Goal: Find contact information: Find contact information

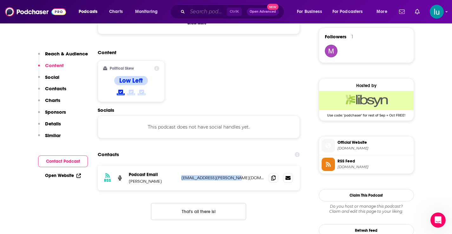
click at [204, 13] on input "Search podcasts, credits, & more..." at bounding box center [206, 12] width 39 height 10
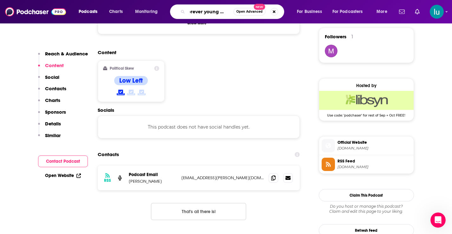
type input "forever young adult"
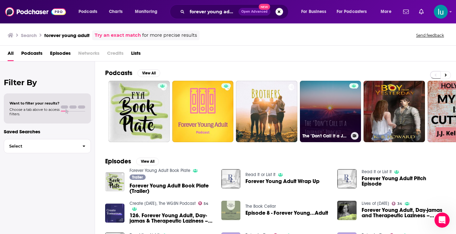
click at [331, 116] on link "The "Don't Call it a Journey" Podcast" at bounding box center [330, 111] width 61 height 61
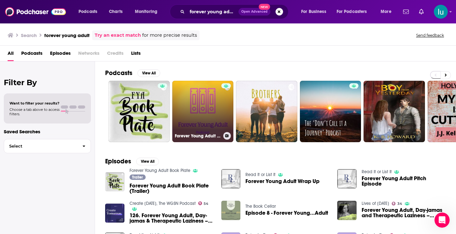
click at [196, 102] on link "Forever Young Adult Podcast" at bounding box center [202, 111] width 61 height 61
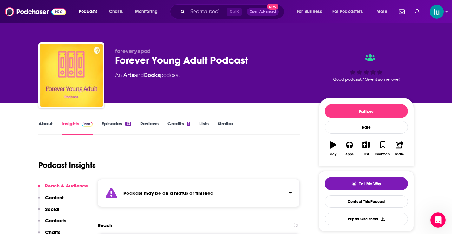
click at [108, 123] on link "Episodes 63" at bounding box center [115, 128] width 29 height 15
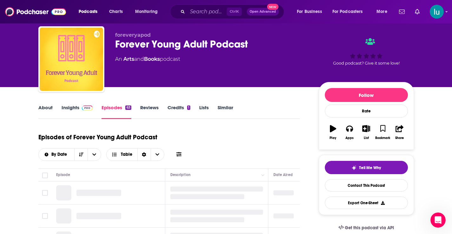
scroll to position [111, 0]
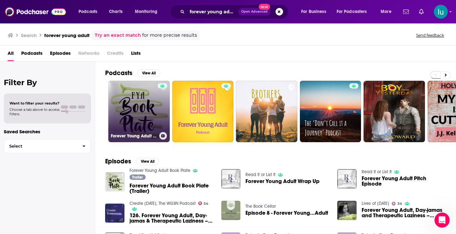
click at [141, 111] on link "Forever Young Adult Book Plate" at bounding box center [138, 111] width 61 height 61
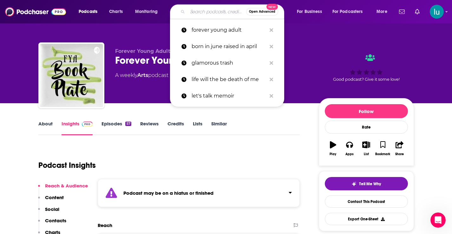
click at [207, 12] on input "Search podcasts, credits, & more..." at bounding box center [216, 12] width 59 height 10
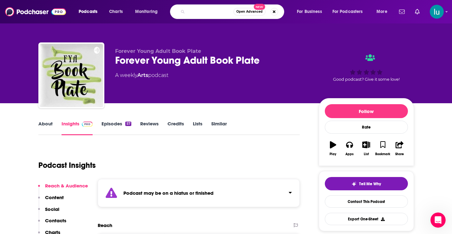
type input "coaching your family relationshsips"
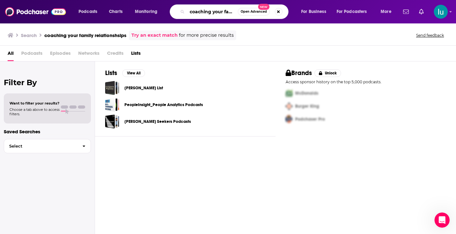
click at [218, 11] on input "coaching your family relationshsips" at bounding box center [212, 12] width 51 height 10
click at [281, 11] on button "Search podcasts, credits, & more..." at bounding box center [279, 12] width 8 height 8
type input "sherapy sessions"
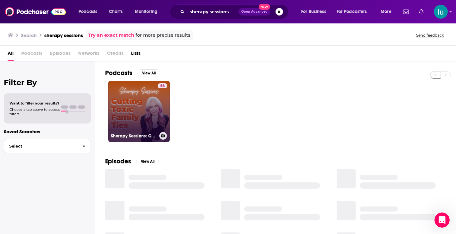
click at [136, 104] on link "56 Sherapy Sessions: Cutting Toxic Family Ties" at bounding box center [138, 111] width 61 height 61
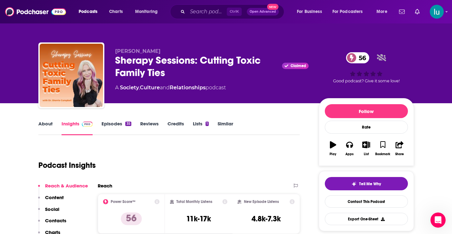
click at [47, 125] on link "About" at bounding box center [45, 128] width 14 height 15
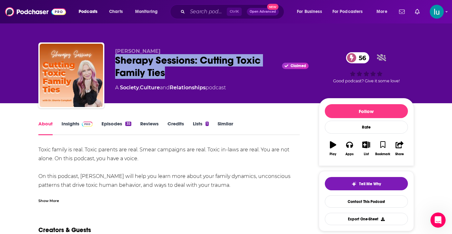
drag, startPoint x: 119, startPoint y: 57, endPoint x: 169, endPoint y: 71, distance: 51.3
click at [169, 71] on div "Sherapy Sessions: Cutting Toxic Family Ties Claimed 56" at bounding box center [211, 66] width 193 height 25
copy h1 "Sherapy Sessions: Cutting Toxic Family Ties"
click at [73, 124] on link "Insights" at bounding box center [76, 128] width 31 height 15
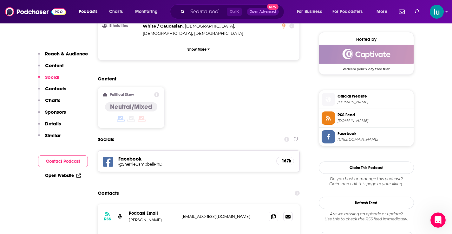
scroll to position [508, 0]
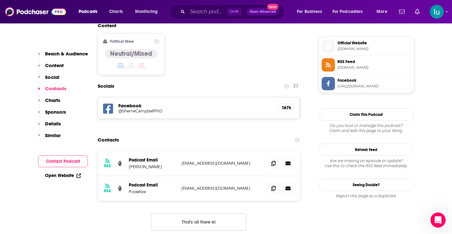
drag, startPoint x: 234, startPoint y: 138, endPoint x: 174, endPoint y: 141, distance: 59.9
click at [0, 0] on div "Podcast Email [PERSON_NAME] [EMAIL_ADDRESS][DOMAIN_NAME] [EMAIL_ADDRESS][DOMAIN…" at bounding box center [0, 0] width 0 height 0
copy div "[EMAIL_ADDRESS][DOMAIN_NAME]"
drag, startPoint x: 222, startPoint y: 164, endPoint x: 175, endPoint y: 164, distance: 46.3
click at [176, 176] on div "RSS Podcast Email Podetize [EMAIL_ADDRESS][DOMAIN_NAME] [EMAIL_ADDRESS][DOMAIN_…" at bounding box center [199, 188] width 202 height 25
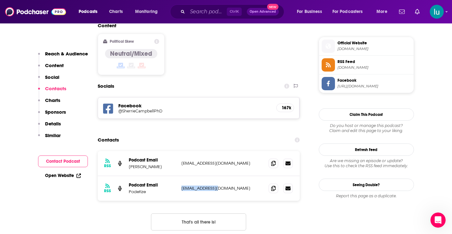
copy div "[EMAIL_ADDRESS][DOMAIN_NAME]"
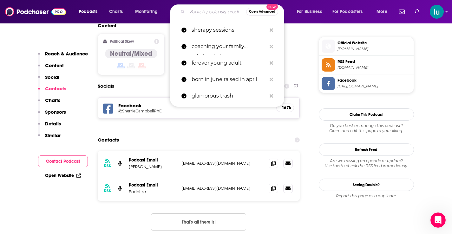
click at [206, 10] on input "Search podcasts, credits, & more..." at bounding box center [216, 12] width 59 height 10
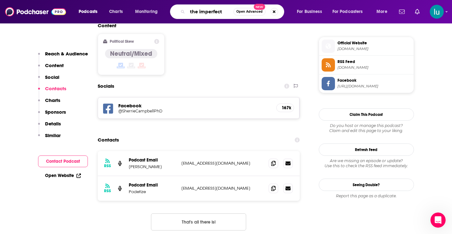
type input "the imperfects"
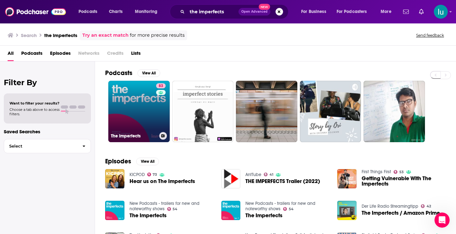
click at [136, 104] on link "83 The Imperfects" at bounding box center [138, 111] width 61 height 61
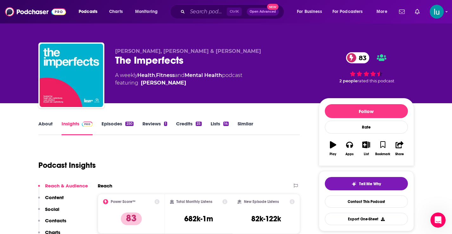
click at [50, 123] on link "About" at bounding box center [45, 128] width 14 height 15
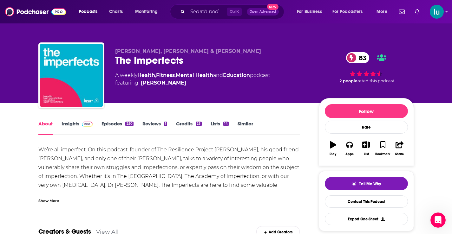
click at [68, 124] on link "Insights" at bounding box center [76, 128] width 31 height 15
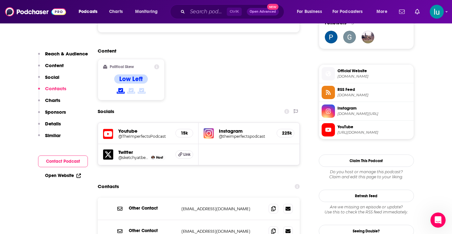
scroll to position [520, 0]
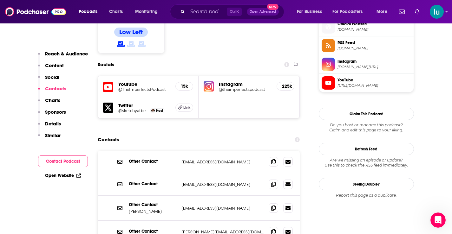
drag, startPoint x: 259, startPoint y: 132, endPoint x: 179, endPoint y: 133, distance: 79.9
click at [177, 151] on div "Other Contact [EMAIL_ADDRESS][DOMAIN_NAME] [EMAIL_ADDRESS][DOMAIN_NAME]" at bounding box center [199, 162] width 202 height 22
copy div "[EMAIL_ADDRESS][DOMAIN_NAME]"
drag, startPoint x: 181, startPoint y: 154, endPoint x: 264, endPoint y: 152, distance: 83.1
click at [264, 173] on div "Other Contact [EMAIL_ADDRESS][DOMAIN_NAME] [EMAIL_ADDRESS][DOMAIN_NAME]" at bounding box center [199, 184] width 202 height 22
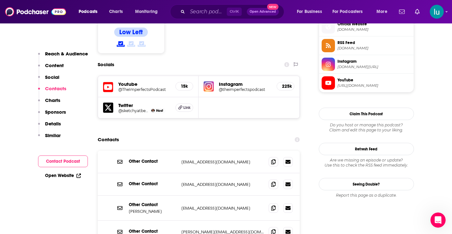
copy p "[EMAIL_ADDRESS][DOMAIN_NAME]"
drag, startPoint x: 181, startPoint y: 177, endPoint x: 256, endPoint y: 177, distance: 75.4
click at [256, 206] on p "[EMAIL_ADDRESS][DOMAIN_NAME]" at bounding box center [222, 208] width 82 height 5
copy p "[EMAIL_ADDRESS][DOMAIN_NAME]"
drag, startPoint x: 178, startPoint y: 202, endPoint x: 253, endPoint y: 201, distance: 74.8
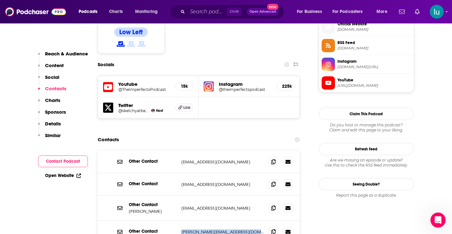
click at [253, 221] on div "Other Contact [PERSON_NAME][EMAIL_ADDRESS][DOMAIN_NAME] [PERSON_NAME][EMAIL_ADD…" at bounding box center [199, 232] width 202 height 22
copy div "[PERSON_NAME][EMAIL_ADDRESS][DOMAIN_NAME]"
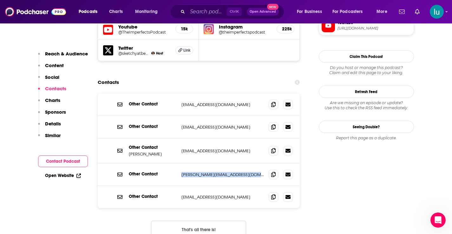
drag, startPoint x: 179, startPoint y: 168, endPoint x: 257, endPoint y: 166, distance: 77.7
click at [257, 186] on div "Other Contact [EMAIL_ADDRESS][DOMAIN_NAME] [EMAIL_ADDRESS][DOMAIN_NAME]" at bounding box center [199, 197] width 202 height 22
copy p "[EMAIL_ADDRESS][DOMAIN_NAME]"
click at [221, 11] on input "Search podcasts, credits, & more..." at bounding box center [206, 12] width 39 height 10
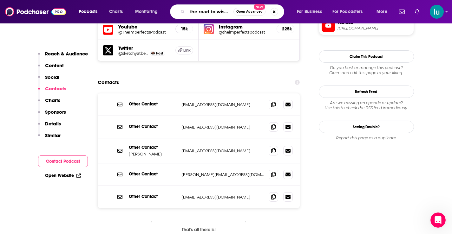
type input "the road to wisdom"
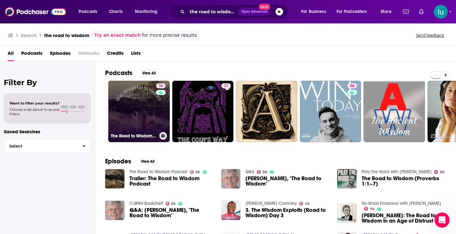
click at [144, 101] on link "36 The Road to Wisdom Podcast" at bounding box center [138, 111] width 61 height 61
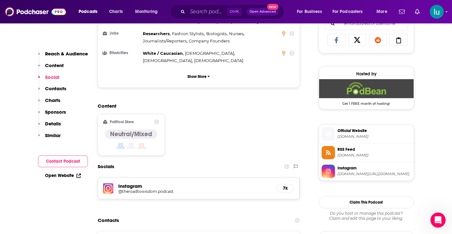
scroll to position [480, 0]
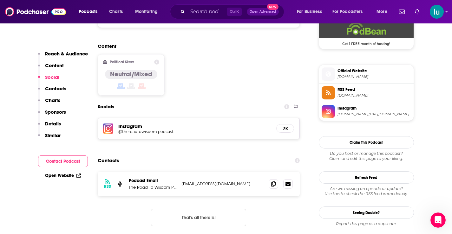
drag, startPoint x: 181, startPoint y: 151, endPoint x: 259, endPoint y: 150, distance: 78.0
click at [259, 181] on p "[EMAIL_ADDRESS][DOMAIN_NAME]" at bounding box center [222, 183] width 82 height 5
copy p "[EMAIL_ADDRESS][DOMAIN_NAME]"
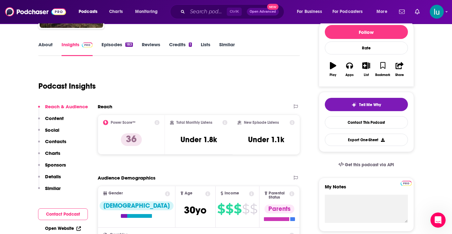
scroll to position [0, 0]
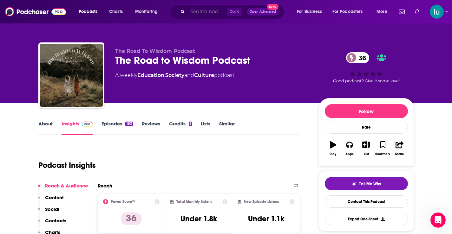
click at [193, 12] on input "Search podcasts, credits, & more..." at bounding box center [206, 12] width 39 height 10
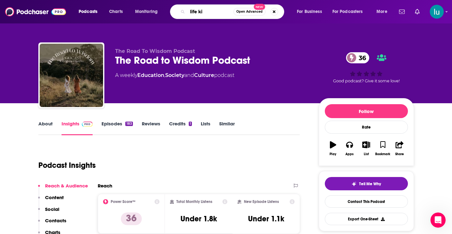
type input "life kit"
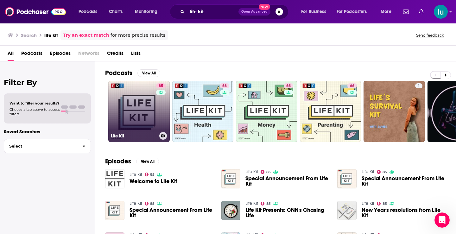
click at [136, 106] on link "85 Life Kit" at bounding box center [138, 111] width 61 height 61
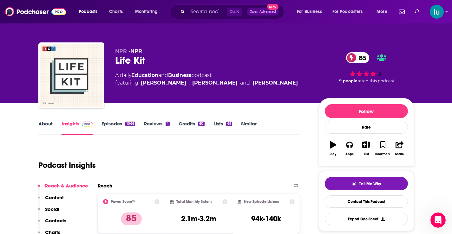
click at [45, 122] on link "About" at bounding box center [45, 128] width 14 height 15
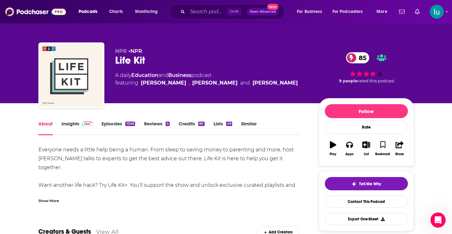
click at [51, 198] on div "Show More" at bounding box center [48, 200] width 21 height 6
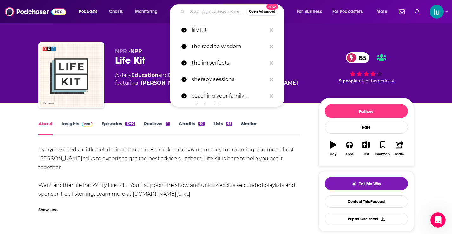
click at [189, 9] on input "Search podcasts, credits, & more..." at bounding box center [216, 12] width 59 height 10
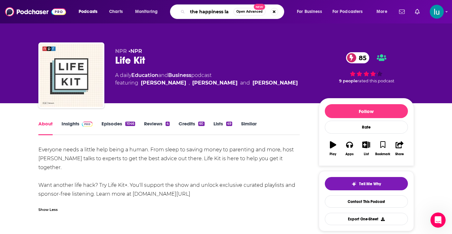
type input "the happiness lab"
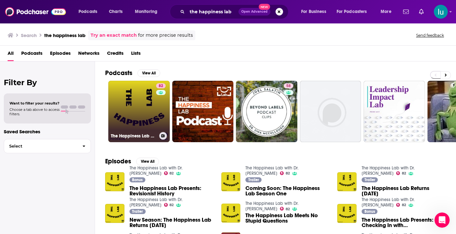
click at [142, 112] on link "82 The Happiness Lab with Dr. [PERSON_NAME]" at bounding box center [138, 111] width 61 height 61
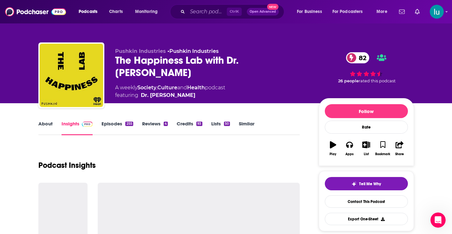
click at [48, 124] on link "About" at bounding box center [45, 128] width 14 height 15
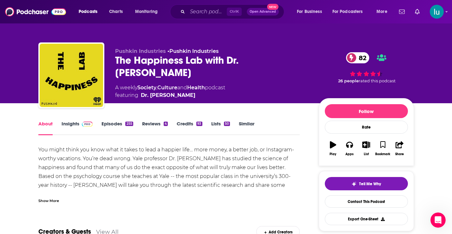
click at [51, 200] on div "Show More" at bounding box center [48, 200] width 21 height 6
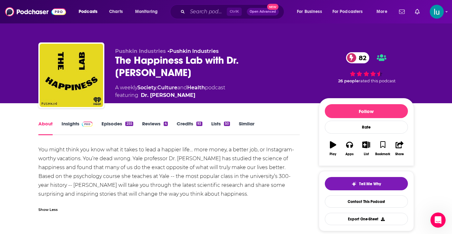
click at [114, 123] on link "Episodes 255" at bounding box center [116, 128] width 31 height 15
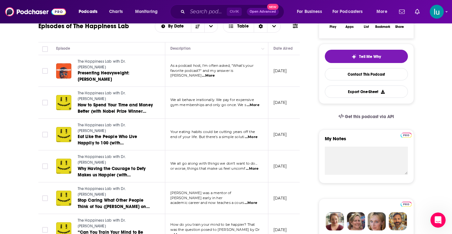
click at [183, 233] on span "...More" at bounding box center [176, 235] width 13 height 5
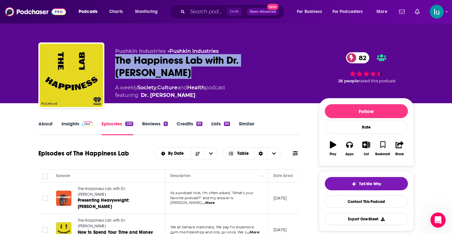
drag, startPoint x: 117, startPoint y: 55, endPoint x: 147, endPoint y: 74, distance: 36.7
click at [153, 77] on div "The Happiness Lab with Dr. [PERSON_NAME] 82" at bounding box center [211, 66] width 193 height 25
copy h2 "The Happiness Lab with Dr. [PERSON_NAME]"
click at [69, 124] on link "Insights" at bounding box center [76, 128] width 31 height 15
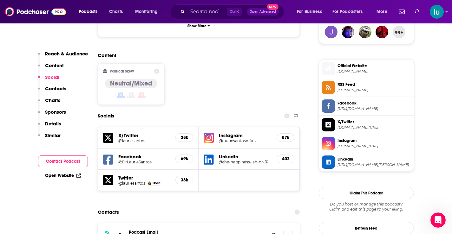
scroll to position [543, 0]
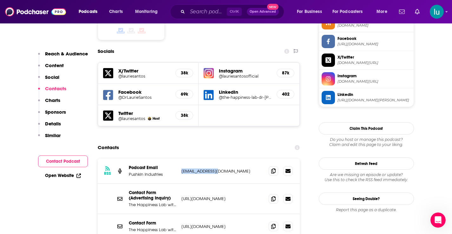
drag, startPoint x: 219, startPoint y: 140, endPoint x: 181, endPoint y: 142, distance: 37.8
click at [181, 169] on p "[EMAIL_ADDRESS][DOMAIN_NAME]" at bounding box center [222, 171] width 82 height 5
drag, startPoint x: 238, startPoint y: 220, endPoint x: 185, endPoint y: 221, distance: 52.9
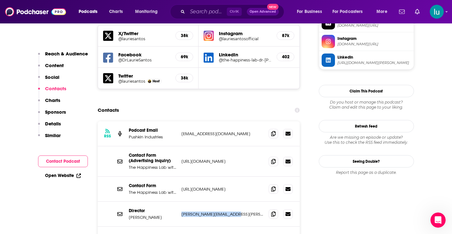
scroll to position [624, 0]
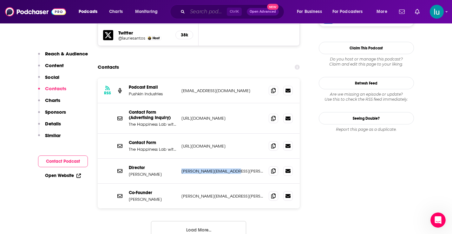
click at [193, 13] on input "Search podcasts, credits, & more..." at bounding box center [206, 12] width 39 height 10
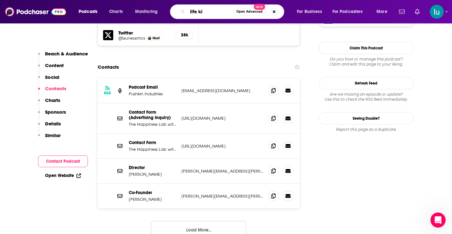
type input "life kit"
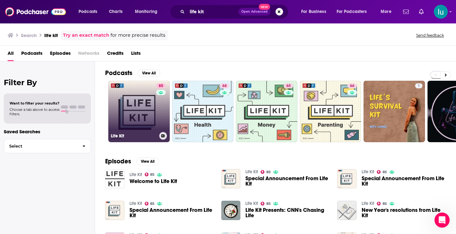
click at [132, 96] on link "85 Life Kit" at bounding box center [138, 111] width 61 height 61
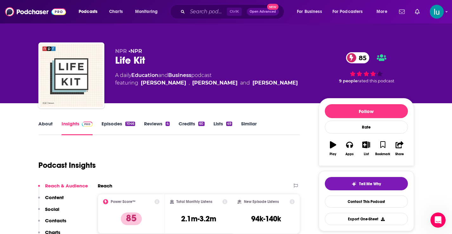
click at [47, 124] on link "About" at bounding box center [45, 128] width 14 height 15
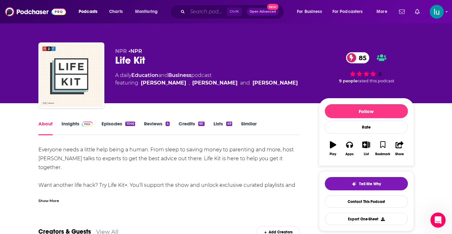
click at [200, 12] on input "Search podcasts, credits, & more..." at bounding box center [206, 12] width 39 height 10
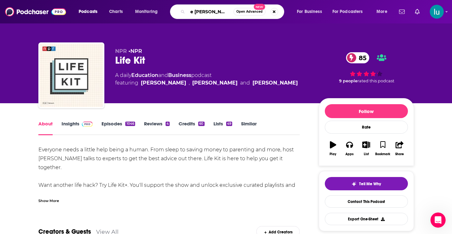
type input "the [PERSON_NAME]"
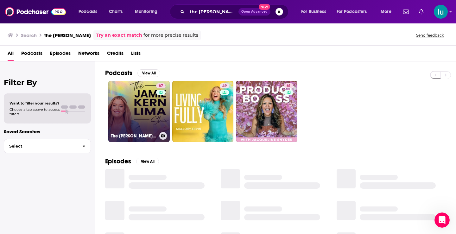
click at [134, 99] on link "67 The [PERSON_NAME] Show" at bounding box center [138, 111] width 61 height 61
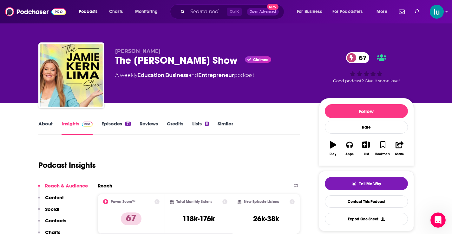
click at [45, 125] on link "About" at bounding box center [45, 128] width 14 height 15
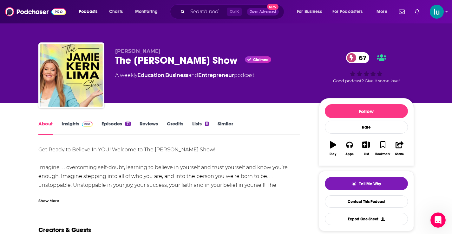
click at [52, 198] on div "Show More" at bounding box center [48, 200] width 21 height 6
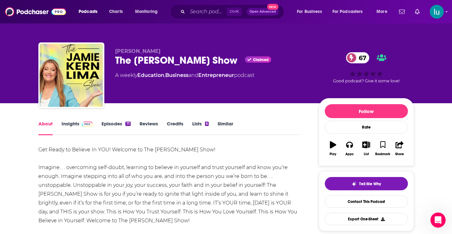
drag, startPoint x: 114, startPoint y: 58, endPoint x: 237, endPoint y: 59, distance: 123.0
click at [237, 59] on div "[PERSON_NAME] The [PERSON_NAME] Show Claimed 67 A weekly Education , Business a…" at bounding box center [225, 76] width 375 height 68
drag, startPoint x: 68, startPoint y: 124, endPoint x: 0, endPoint y: 3, distance: 138.5
click at [69, 124] on link "Insights" at bounding box center [76, 128] width 31 height 15
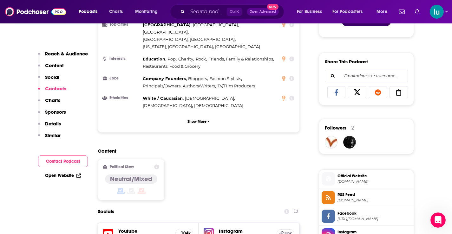
scroll to position [516, 0]
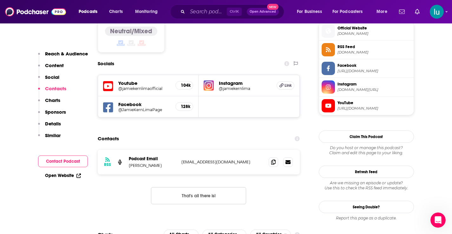
drag, startPoint x: 235, startPoint y: 137, endPoint x: 186, endPoint y: 140, distance: 49.2
click at [0, 0] on div "Podcast Email [PERSON_NAME] [EMAIL_ADDRESS][DOMAIN_NAME] [EMAIL_ADDRESS][DOMAIN…" at bounding box center [0, 0] width 0 height 0
click at [193, 10] on input "Search podcasts, credits, & more..." at bounding box center [206, 12] width 39 height 10
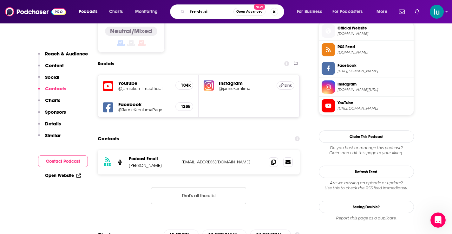
type input "fresh air"
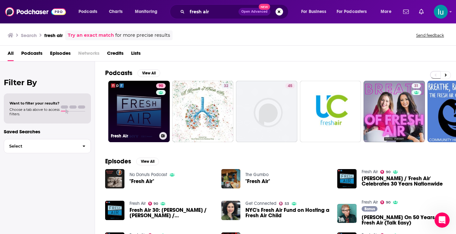
click at [127, 110] on link "90 Fresh Air" at bounding box center [138, 111] width 61 height 61
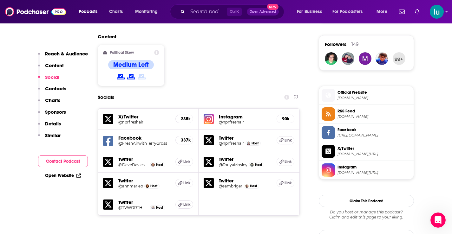
scroll to position [562, 0]
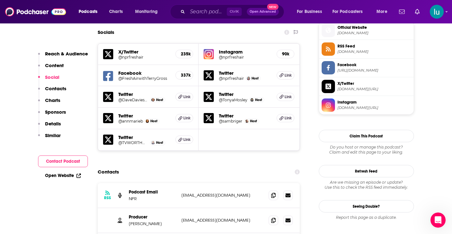
drag, startPoint x: 222, startPoint y: 188, endPoint x: 189, endPoint y: 195, distance: 33.4
click at [177, 208] on div "Producer [PERSON_NAME] [EMAIL_ADDRESS][DOMAIN_NAME] [EMAIL_ADDRESS][DOMAIN_NAME]" at bounding box center [199, 220] width 202 height 25
drag, startPoint x: 180, startPoint y: 213, endPoint x: 218, endPoint y: 214, distance: 38.4
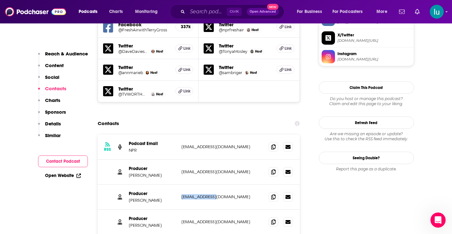
scroll to position [621, 0]
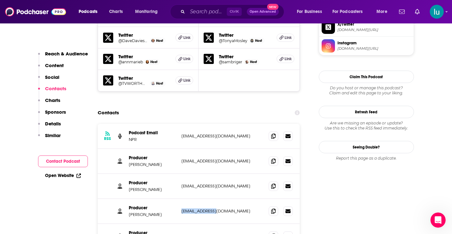
drag, startPoint x: 216, startPoint y: 180, endPoint x: 179, endPoint y: 180, distance: 36.8
click at [179, 199] on div "Producer [PERSON_NAME] [EMAIL_ADDRESS][DOMAIN_NAME] [EMAIL_ADDRESS][DOMAIN_NAME]" at bounding box center [199, 211] width 202 height 25
drag, startPoint x: 219, startPoint y: 205, endPoint x: 181, endPoint y: 208, distance: 38.5
click at [180, 224] on div "Producer [PERSON_NAME] [EMAIL_ADDRESS][DOMAIN_NAME] [EMAIL_ADDRESS][DOMAIN_NAME]" at bounding box center [199, 236] width 202 height 25
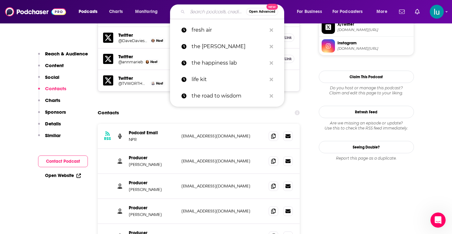
click at [206, 10] on input "Search podcasts, credits, & more..." at bounding box center [216, 12] width 59 height 10
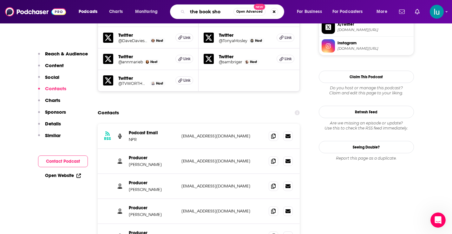
type input "the book show"
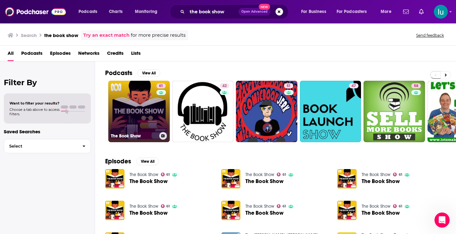
click at [140, 110] on link "61 The Book Show" at bounding box center [138, 111] width 61 height 61
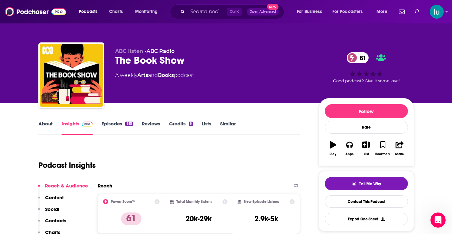
click at [45, 124] on link "About" at bounding box center [45, 128] width 14 height 15
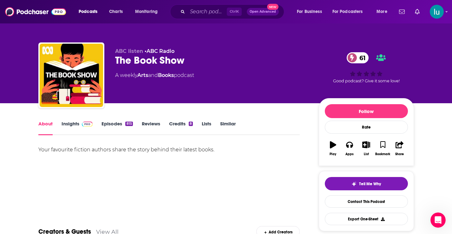
click at [70, 123] on link "Insights" at bounding box center [76, 128] width 31 height 15
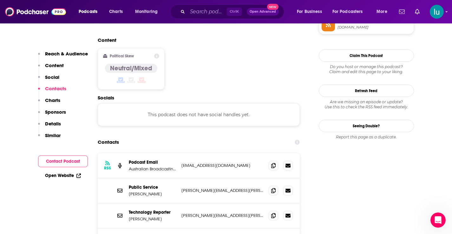
scroll to position [506, 0]
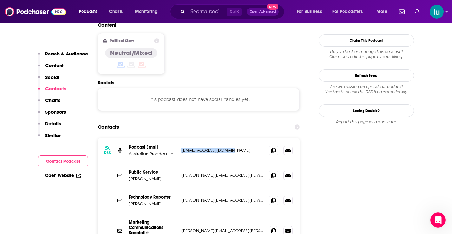
drag, startPoint x: 235, startPoint y: 121, endPoint x: 181, endPoint y: 121, distance: 53.6
click at [181, 148] on p "[EMAIL_ADDRESS][DOMAIN_NAME]" at bounding box center [222, 150] width 82 height 5
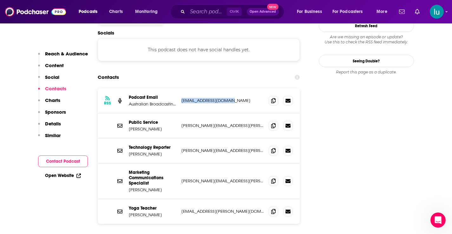
scroll to position [566, 0]
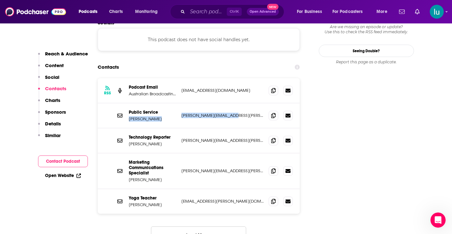
drag, startPoint x: 232, startPoint y: 87, endPoint x: 178, endPoint y: 86, distance: 53.9
click at [178, 103] on div "Public Service [PERSON_NAME] Angela [EMAIL_ADDRESS][PERSON_NAME][DOMAIN_NAME] […" at bounding box center [199, 115] width 202 height 25
click at [238, 113] on p "[PERSON_NAME][EMAIL_ADDRESS][PERSON_NAME][DOMAIN_NAME]" at bounding box center [222, 115] width 82 height 5
click at [223, 103] on div "Public Service [PERSON_NAME] Angela [EMAIL_ADDRESS][PERSON_NAME][DOMAIN_NAME] […" at bounding box center [199, 115] width 202 height 25
drag, startPoint x: 181, startPoint y: 86, endPoint x: 232, endPoint y: 86, distance: 50.7
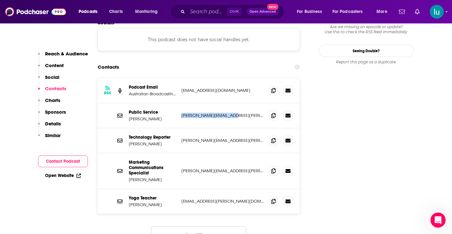
click at [232, 113] on p "[PERSON_NAME][EMAIL_ADDRESS][PERSON_NAME][DOMAIN_NAME]" at bounding box center [222, 115] width 82 height 5
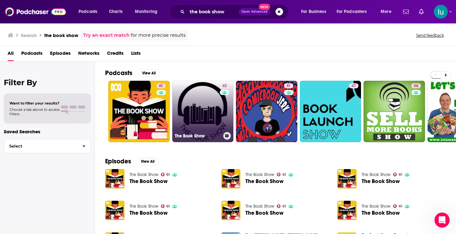
click at [197, 106] on link "42 The Book Show" at bounding box center [202, 111] width 61 height 61
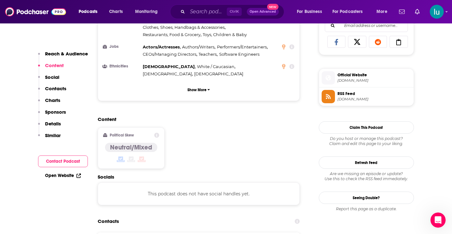
scroll to position [446, 0]
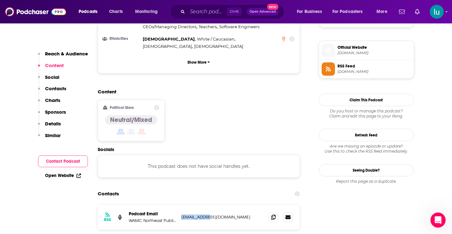
drag, startPoint x: 217, startPoint y: 183, endPoint x: 187, endPoint y: 182, distance: 29.8
click at [183, 205] on div "RSS Podcast Email WAMC Northeast Public Radio [EMAIL_ADDRESS][DOMAIN_NAME] [EMA…" at bounding box center [199, 217] width 202 height 25
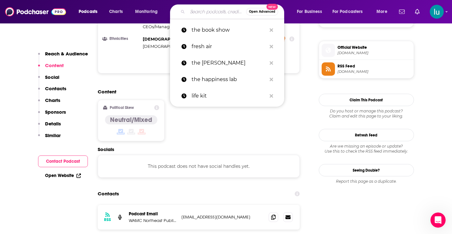
click at [207, 12] on input "Search podcasts, credits, & more..." at bounding box center [216, 12] width 59 height 10
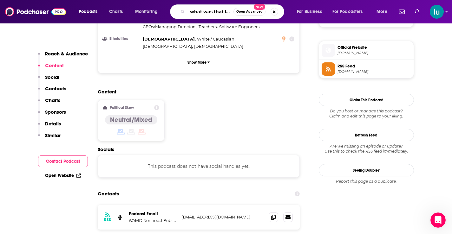
type input "what was that like"
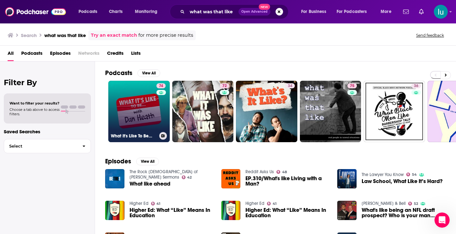
click at [138, 103] on link "74 What It's Like To Be..." at bounding box center [138, 111] width 61 height 61
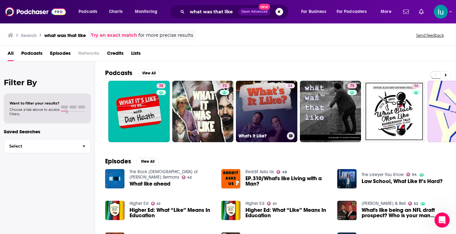
click at [269, 113] on link "34 What's It Like?" at bounding box center [266, 111] width 61 height 61
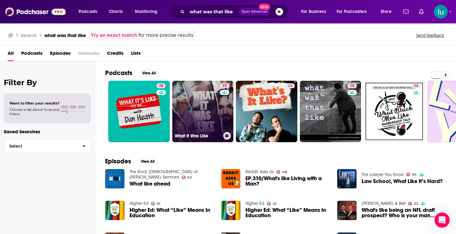
click at [211, 108] on link "72 What It Was Like" at bounding box center [202, 111] width 61 height 61
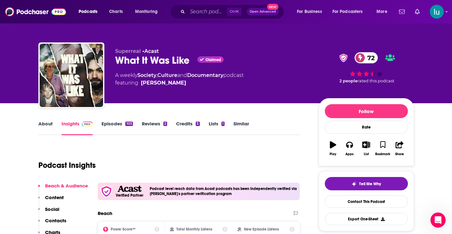
click at [44, 124] on link "About" at bounding box center [45, 128] width 14 height 15
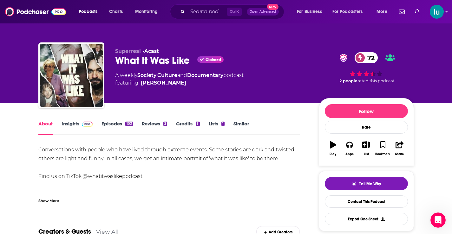
click at [109, 124] on link "Episodes 103" at bounding box center [116, 128] width 31 height 15
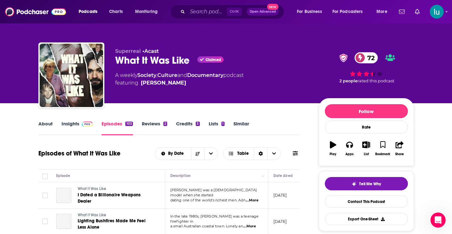
click at [254, 224] on span "...More" at bounding box center [249, 226] width 13 height 5
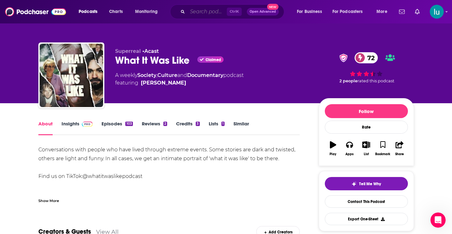
click at [213, 11] on input "Search podcasts, credits, & more..." at bounding box center [206, 12] width 39 height 10
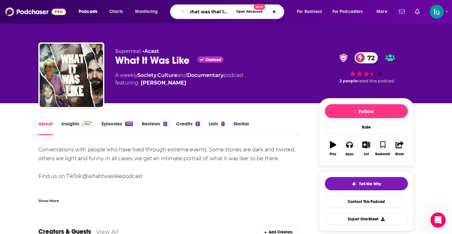
scroll to position [0, 4]
type input "what was that like [PERSON_NAME]"
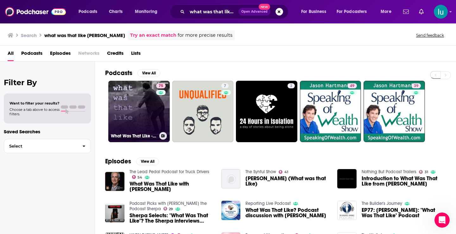
click at [137, 106] on link "75 What Was That Like - True Stories. Real People." at bounding box center [138, 111] width 61 height 61
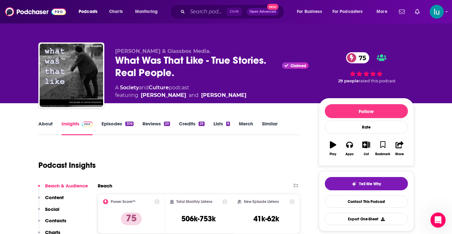
click at [49, 124] on link "About" at bounding box center [45, 128] width 14 height 15
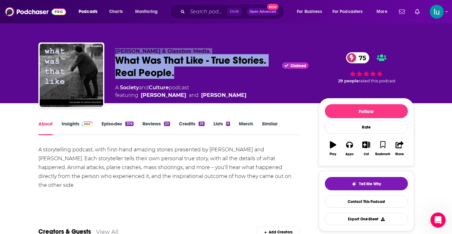
drag, startPoint x: 114, startPoint y: 54, endPoint x: 179, endPoint y: 72, distance: 68.0
click at [179, 72] on div "[PERSON_NAME] & Glassbox Media. What Was That Like - True Stories. Real People.…" at bounding box center [225, 76] width 375 height 68
click at [68, 124] on link "Insights" at bounding box center [76, 128] width 31 height 15
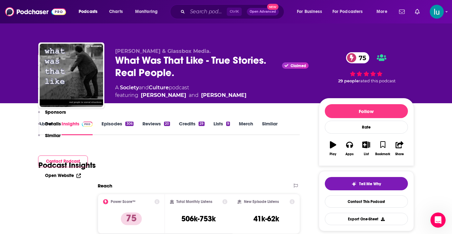
scroll to position [498, 0]
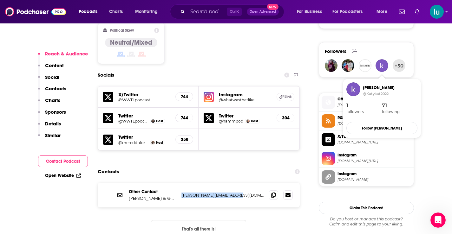
drag, startPoint x: 245, startPoint y: 170, endPoint x: 182, endPoint y: 170, distance: 63.1
click at [179, 183] on div "Other Contact [PERSON_NAME] & Glassbox Media [PERSON_NAME][EMAIL_ADDRESS][DOMAI…" at bounding box center [199, 195] width 202 height 25
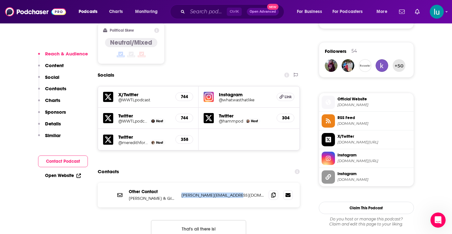
scroll to position [0, 0]
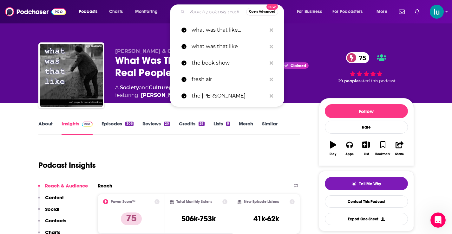
click at [196, 12] on input "Search podcasts, credits, & more..." at bounding box center [216, 12] width 59 height 10
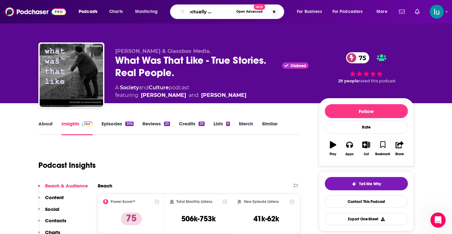
type input "this is actually happening"
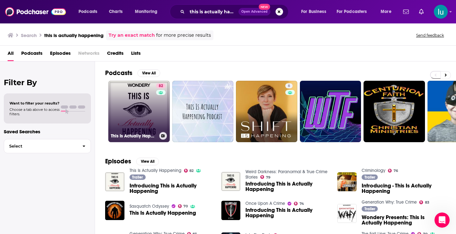
click at [137, 109] on link "82 This Is Actually Happening" at bounding box center [138, 111] width 61 height 61
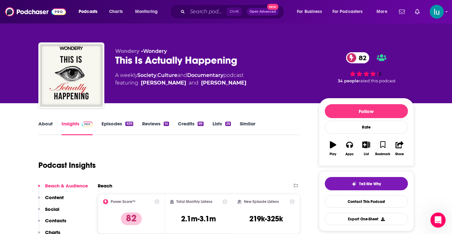
click at [46, 123] on link "About" at bounding box center [45, 128] width 14 height 15
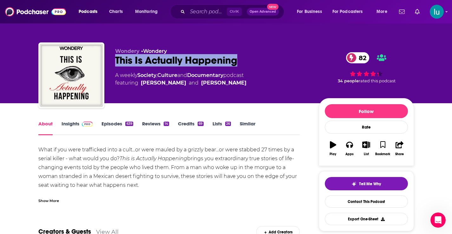
drag, startPoint x: 115, startPoint y: 58, endPoint x: 244, endPoint y: 61, distance: 129.3
click at [244, 61] on div "Wondery • Wondery This Is Actually Happening 82 A weekly Society , Culture and …" at bounding box center [225, 76] width 375 height 68
click at [75, 125] on link "Insights" at bounding box center [76, 128] width 31 height 15
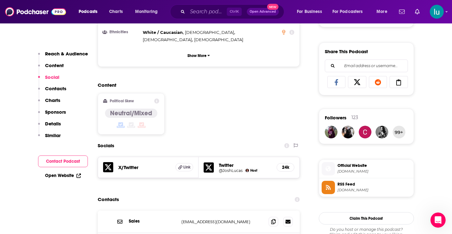
scroll to position [536, 0]
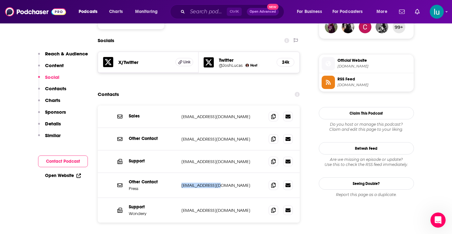
drag, startPoint x: 225, startPoint y: 164, endPoint x: 180, endPoint y: 167, distance: 45.4
click at [180, 173] on div "Other Contact Press [EMAIL_ADDRESS][DOMAIN_NAME] [EMAIL_ADDRESS][DOMAIN_NAME]" at bounding box center [199, 185] width 202 height 25
drag, startPoint x: 219, startPoint y: 140, endPoint x: 180, endPoint y: 141, distance: 38.7
click at [0, 0] on div "Support [EMAIL_ADDRESS][DOMAIN_NAME] [EMAIL_ADDRESS][DOMAIN_NAME]" at bounding box center [0, 0] width 0 height 0
drag, startPoint x: 228, startPoint y: 117, endPoint x: 190, endPoint y: 121, distance: 38.9
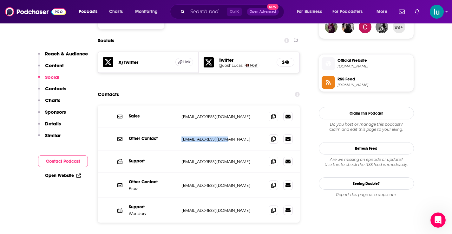
click at [177, 128] on div "Other Contact [EMAIL_ADDRESS][DOMAIN_NAME] [EMAIL_ADDRESS][DOMAIN_NAME]" at bounding box center [199, 139] width 202 height 22
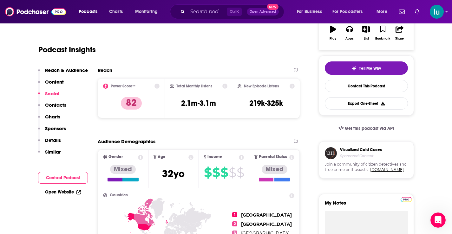
scroll to position [0, 0]
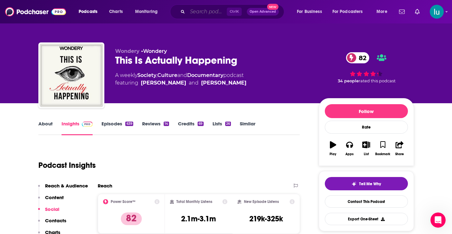
click at [200, 12] on input "Search podcasts, credits, & more..." at bounding box center [206, 12] width 39 height 10
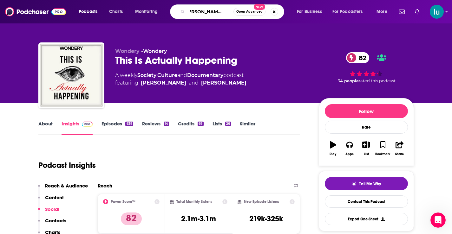
type input "[PERSON_NAME] campfire"
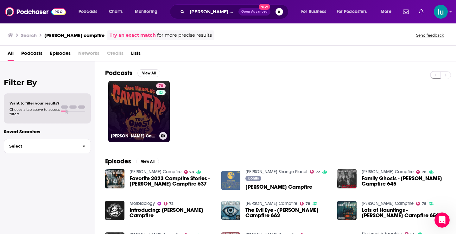
click at [143, 109] on link "78 [PERSON_NAME] Campfire" at bounding box center [138, 111] width 61 height 61
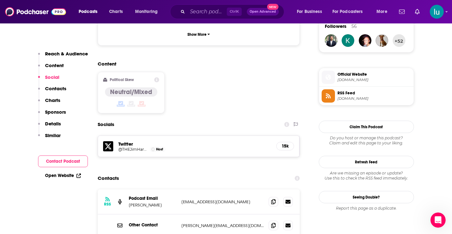
scroll to position [483, 0]
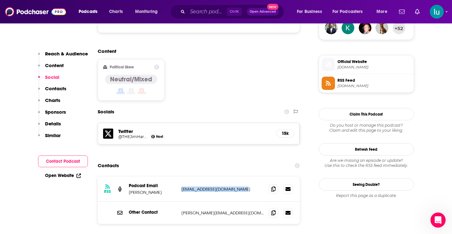
drag, startPoint x: 247, startPoint y: 157, endPoint x: 179, endPoint y: 158, distance: 68.8
click at [179, 177] on div "RSS Podcast Email [PERSON_NAME] [EMAIL_ADDRESS][DOMAIN_NAME] [EMAIL_ADDRESS][DO…" at bounding box center [199, 189] width 202 height 25
click at [0, 0] on div "Other Contact [PERSON_NAME][EMAIL_ADDRESS][DOMAIN_NAME] [PERSON_NAME][EMAIL_ADD…" at bounding box center [0, 0] width 0 height 0
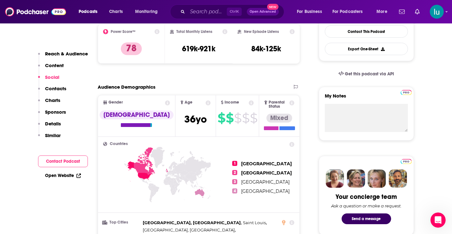
scroll to position [0, 0]
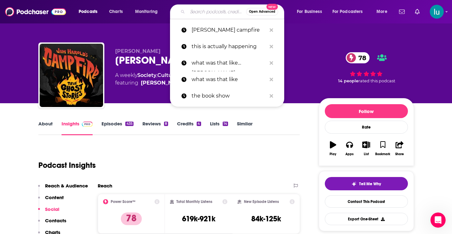
click at [199, 10] on input "Search podcasts, credits, & more..." at bounding box center [216, 12] width 59 height 10
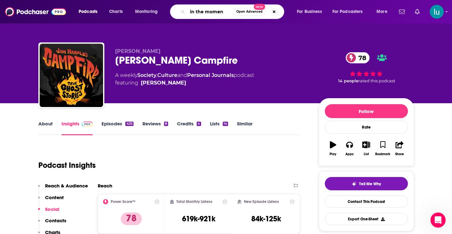
type input "in the moment"
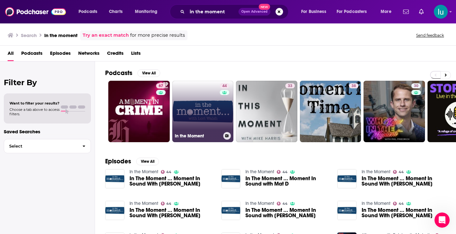
click at [197, 113] on link "44 In the Moment" at bounding box center [202, 111] width 61 height 61
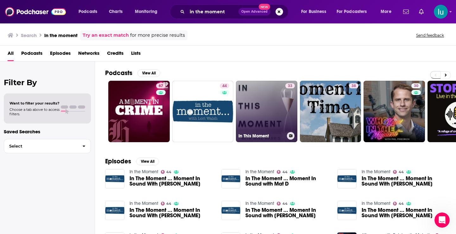
click at [254, 112] on link "33 In This Moment" at bounding box center [266, 111] width 61 height 61
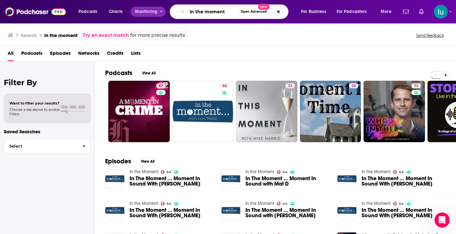
drag, startPoint x: 217, startPoint y: 10, endPoint x: 157, endPoint y: 6, distance: 59.3
click at [157, 6] on div "Podcasts Charts Monitoring in the moment Open Advanced New For Business For Pod…" at bounding box center [236, 11] width 324 height 15
type input "s"
type input "storycorps"
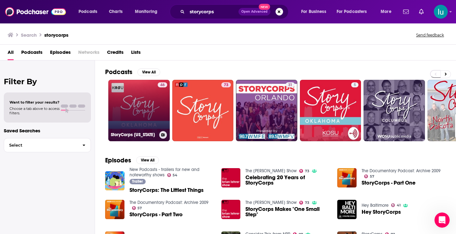
click at [143, 110] on link "46 StoryCorps [US_STATE]" at bounding box center [138, 110] width 61 height 61
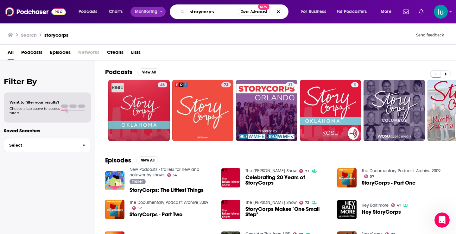
drag, startPoint x: 216, startPoint y: 10, endPoint x: 160, endPoint y: 8, distance: 56.4
click at [160, 8] on div "Podcasts Charts Monitoring storycorps Open Advanced New For Business For Podcas…" at bounding box center [236, 11] width 324 height 15
type input "IN THE MOMENT"
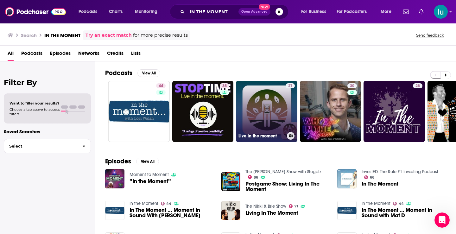
click at [273, 96] on link "21 Live in the moment" at bounding box center [266, 111] width 61 height 61
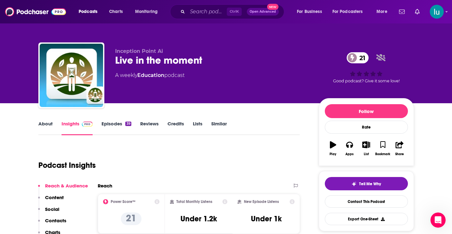
click at [42, 124] on link "About" at bounding box center [45, 128] width 14 height 15
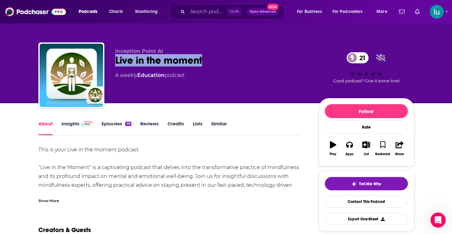
drag, startPoint x: 114, startPoint y: 57, endPoint x: 202, endPoint y: 55, distance: 87.8
click at [202, 55] on div "Inception Point Ai Live in the moment 21 A weekly Education podcast 21 Good pod…" at bounding box center [225, 76] width 375 height 68
click at [69, 124] on link "Insights" at bounding box center [76, 128] width 31 height 15
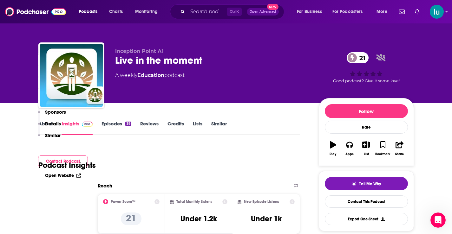
scroll to position [421, 0]
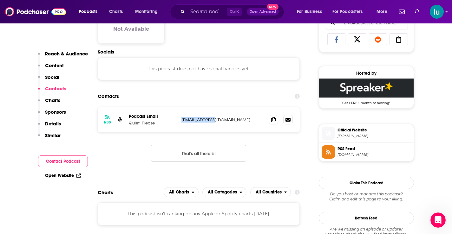
drag, startPoint x: 222, startPoint y: 121, endPoint x: 178, endPoint y: 120, distance: 43.7
click at [178, 120] on div "RSS Podcast Email Quiet. Please [EMAIL_ADDRESS][DOMAIN_NAME] [EMAIL_ADDRESS][DO…" at bounding box center [199, 119] width 202 height 25
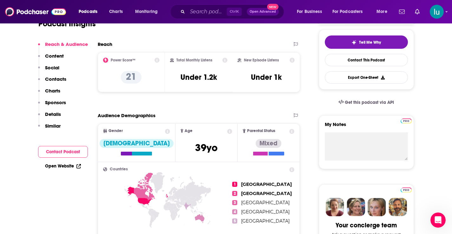
scroll to position [0, 0]
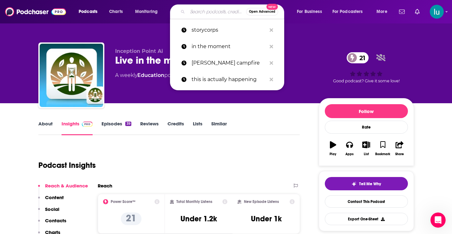
click at [192, 11] on input "Search podcasts, credits, & more..." at bounding box center [216, 12] width 59 height 10
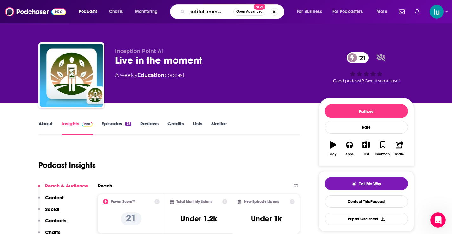
type input "beautiful anonymous"
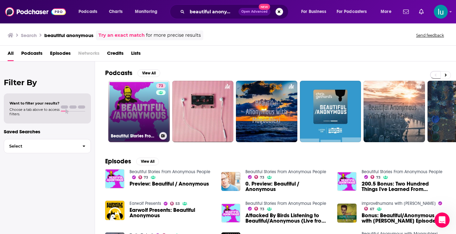
click at [134, 105] on link "73 Beautiful Stories From Anonymous People" at bounding box center [138, 111] width 61 height 61
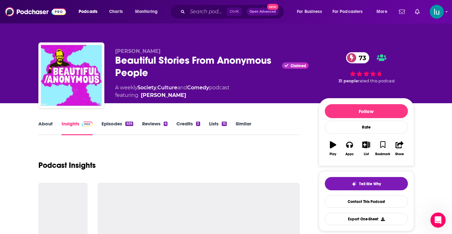
click at [46, 122] on link "About" at bounding box center [45, 128] width 14 height 15
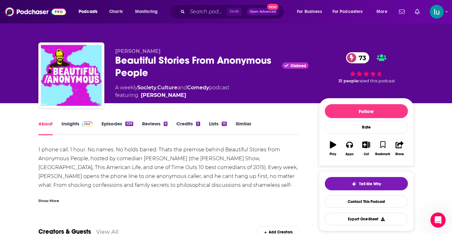
click at [75, 126] on link "Insights" at bounding box center [76, 128] width 31 height 15
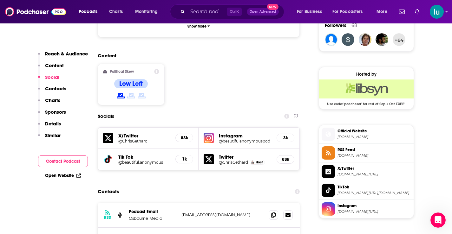
scroll to position [554, 0]
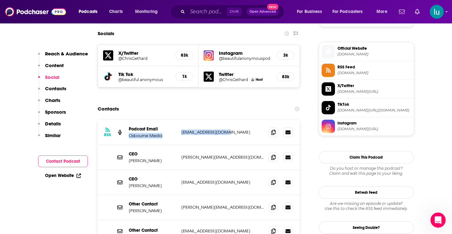
drag, startPoint x: 226, startPoint y: 92, endPoint x: 177, endPoint y: 93, distance: 48.2
click at [177, 120] on div "RSS Podcast Email Osbourne Media [EMAIL_ADDRESS][DOMAIN_NAME] [EMAIL_ADDRESS][D…" at bounding box center [199, 132] width 202 height 25
drag, startPoint x: 227, startPoint y: 170, endPoint x: 182, endPoint y: 167, distance: 44.7
click at [181, 205] on p "[PERSON_NAME][EMAIL_ADDRESS][DOMAIN_NAME]" at bounding box center [222, 207] width 82 height 5
drag, startPoint x: 232, startPoint y: 191, endPoint x: 178, endPoint y: 191, distance: 54.2
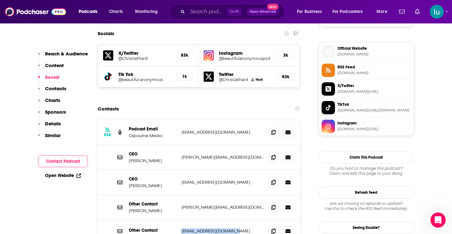
click at [178, 220] on div "Other Contact [EMAIL_ADDRESS][DOMAIN_NAME] [EMAIL_ADDRESS][DOMAIN_NAME]" at bounding box center [199, 231] width 202 height 22
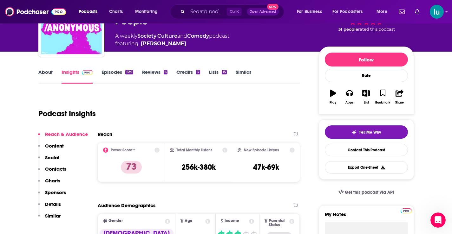
scroll to position [0, 0]
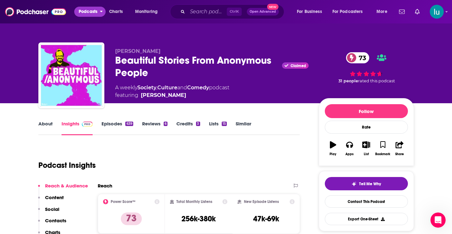
click at [93, 11] on span "Podcasts" at bounding box center [88, 11] width 19 height 9
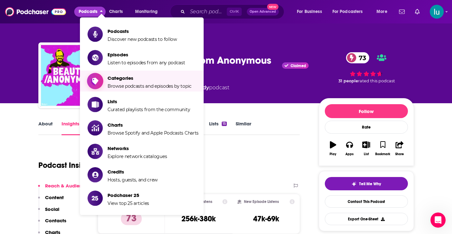
click at [138, 83] on span "Browse podcasts and episodes by topic" at bounding box center [149, 86] width 84 height 6
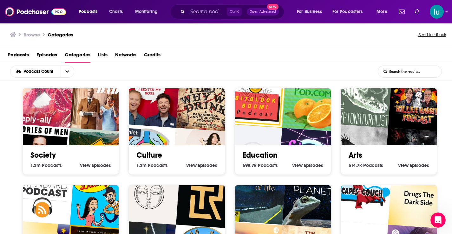
scroll to position [1, 0]
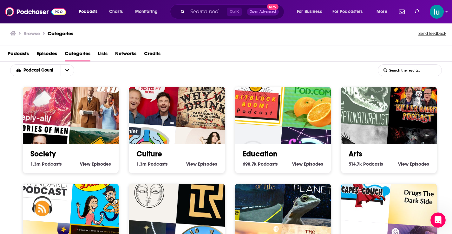
click at [28, 168] on div "Society 1.3m Society Podcasts View Society Episodes" at bounding box center [71, 156] width 86 height 24
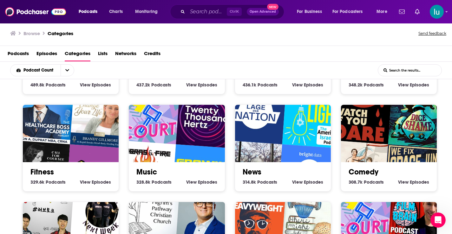
scroll to position [177, 0]
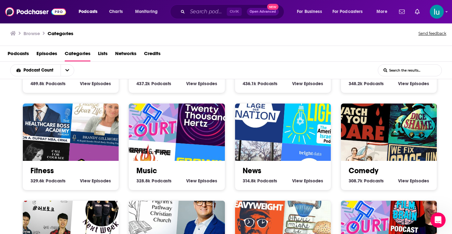
click at [279, 136] on img "Lage der Nation - der Politik-Podcast aus Berlin" at bounding box center [254, 112] width 61 height 61
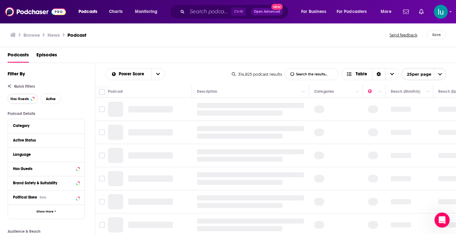
click at [26, 99] on span "Has Guests" at bounding box center [19, 98] width 18 height 3
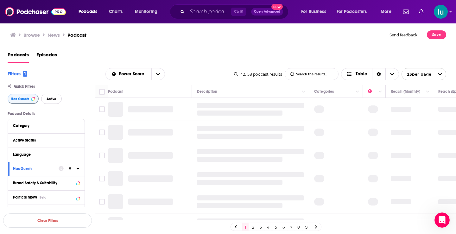
click at [47, 100] on span "Active" at bounding box center [52, 98] width 10 height 3
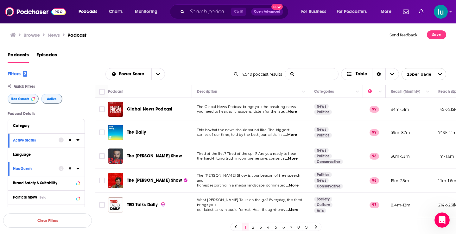
click at [294, 75] on input "List Search Input" at bounding box center [311, 73] width 53 height 11
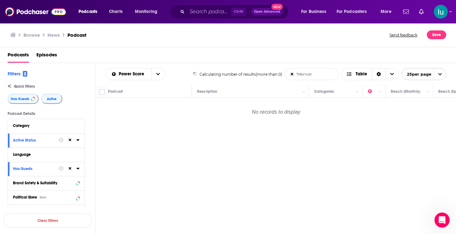
type input ""Memoir""
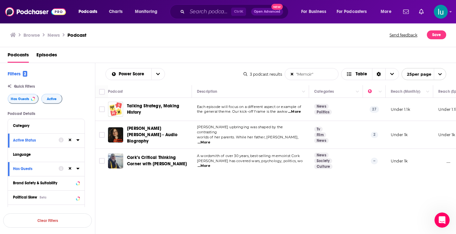
drag, startPoint x: 319, startPoint y: 72, endPoint x: 276, endPoint y: 70, distance: 43.5
click at [276, 69] on div "3 podcast results "Memoir" List Search Input Search the results... Table 25 per…" at bounding box center [345, 74] width 203 height 12
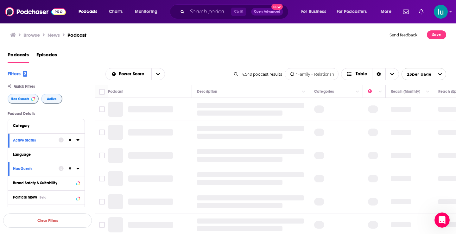
type input ""Family + Relationships""
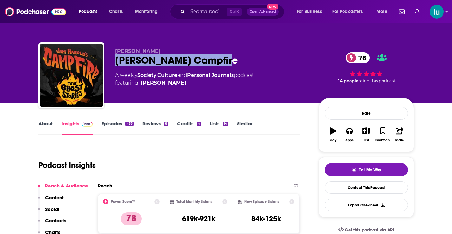
drag, startPoint x: 137, startPoint y: 59, endPoint x: 134, endPoint y: 62, distance: 4.1
click at [111, 59] on div "[PERSON_NAME] [PERSON_NAME] Campfire 78 A weekly Society , Culture and Personal…" at bounding box center [225, 76] width 375 height 68
